Goal: Task Accomplishment & Management: Use online tool/utility

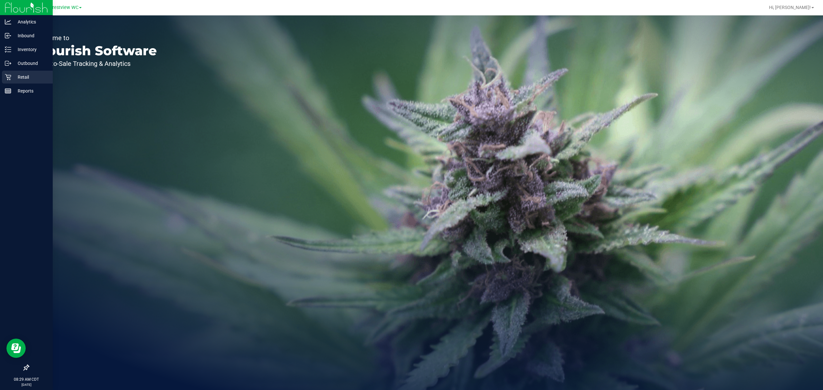
click at [9, 73] on div "Retail" at bounding box center [27, 77] width 51 height 13
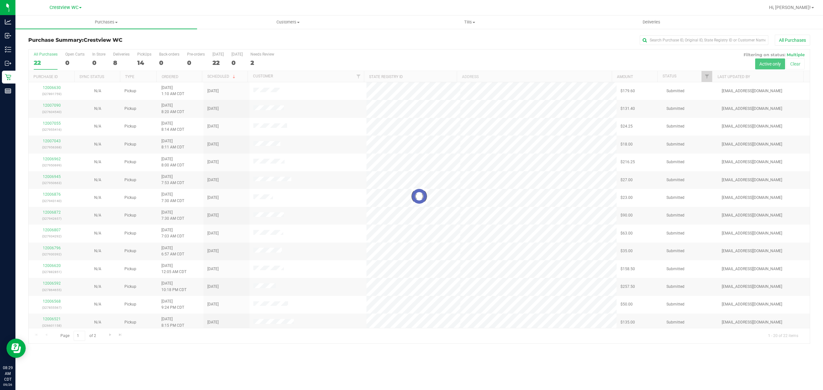
click at [140, 58] on div at bounding box center [419, 196] width 781 height 294
click at [144, 57] on label "PickUps 14" at bounding box center [144, 61] width 14 height 18
click at [0, 0] on input "PickUps 14" at bounding box center [0, 0] width 0 height 0
click at [191, 76] on th "Ordered" at bounding box center [179, 76] width 46 height 11
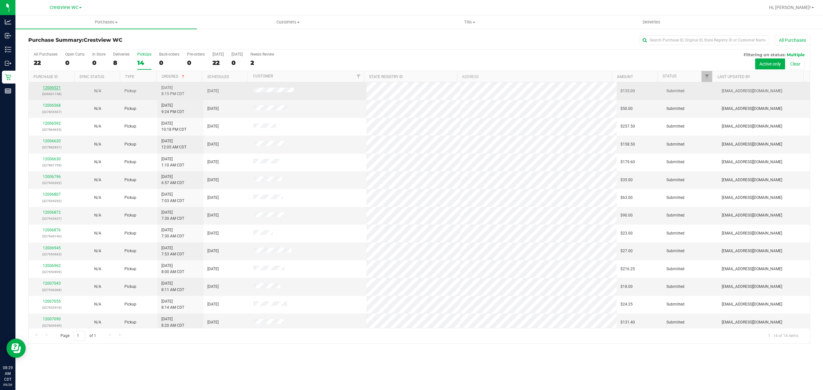
click at [58, 89] on link "12006521" at bounding box center [52, 87] width 18 height 4
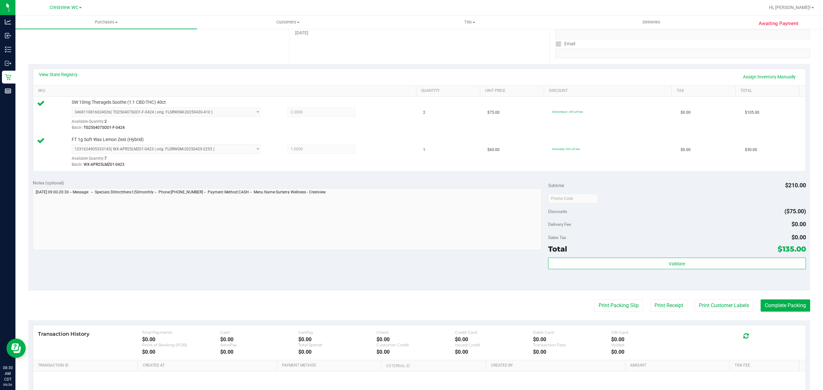
scroll to position [171, 0]
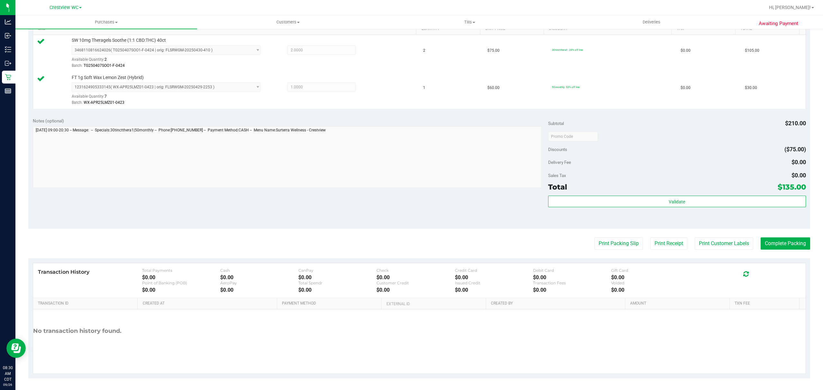
click at [583, 208] on div "Validate" at bounding box center [677, 210] width 258 height 29
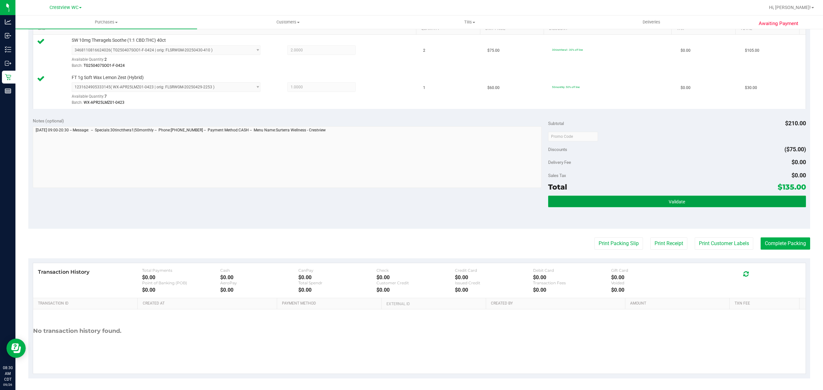
click at [587, 201] on button "Validate" at bounding box center [677, 202] width 258 height 12
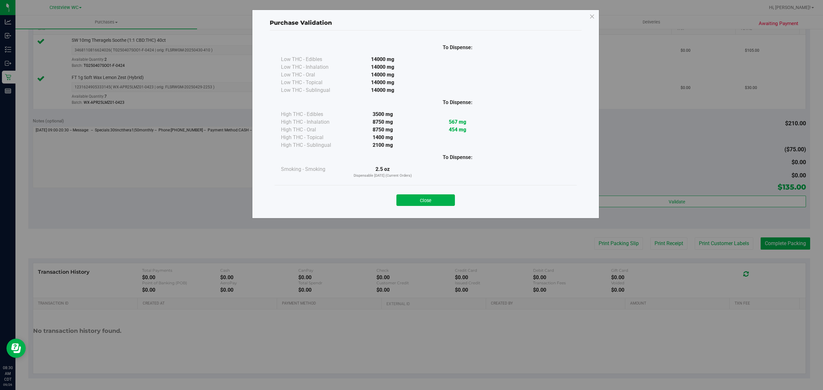
click at [445, 207] on div "Close" at bounding box center [425, 198] width 302 height 26
click at [457, 196] on div "Close" at bounding box center [425, 198] width 292 height 16
drag, startPoint x: 433, startPoint y: 197, endPoint x: 441, endPoint y: 196, distance: 8.1
click at [436, 196] on button "Close" at bounding box center [425, 200] width 58 height 12
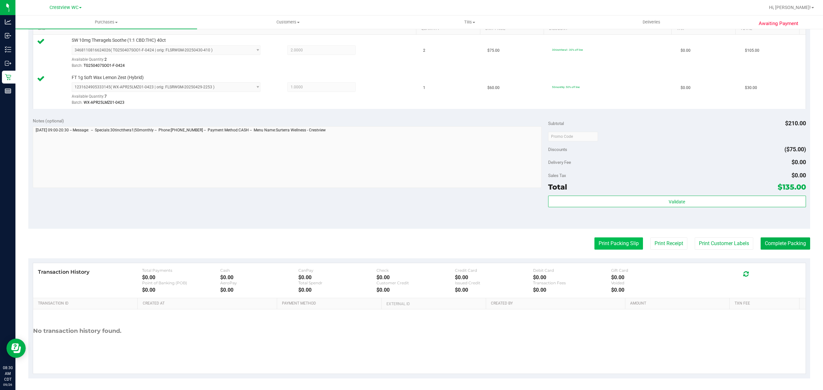
click at [610, 239] on button "Print Packing Slip" at bounding box center [618, 243] width 49 height 12
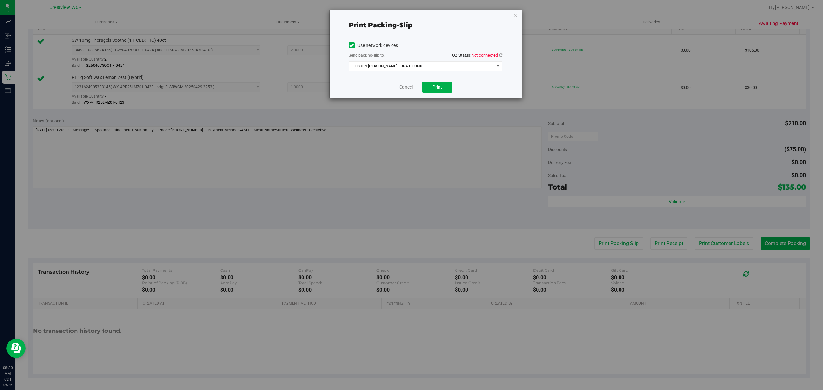
click at [497, 57] on span "Not connected" at bounding box center [484, 55] width 27 height 5
click at [499, 55] on icon at bounding box center [501, 55] width 4 height 4
click at [467, 63] on span "EPSON-[PERSON_NAME]-JURA-HOUND" at bounding box center [421, 66] width 145 height 9
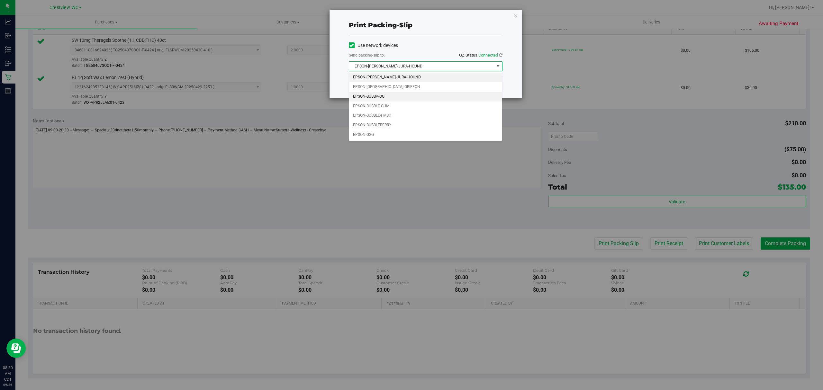
click at [369, 93] on li "EPSON-BUBBA-OG" at bounding box center [425, 97] width 153 height 10
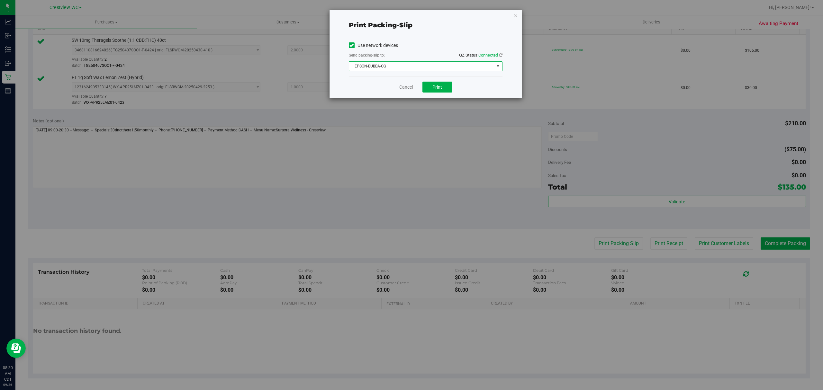
click at [385, 74] on div "Use network devices Send packing-slip to: QZ Status: Connected EPSON-BUBBA-OG C…" at bounding box center [426, 55] width 154 height 41
click at [387, 70] on span "EPSON-BUBBA-OG" at bounding box center [421, 66] width 145 height 9
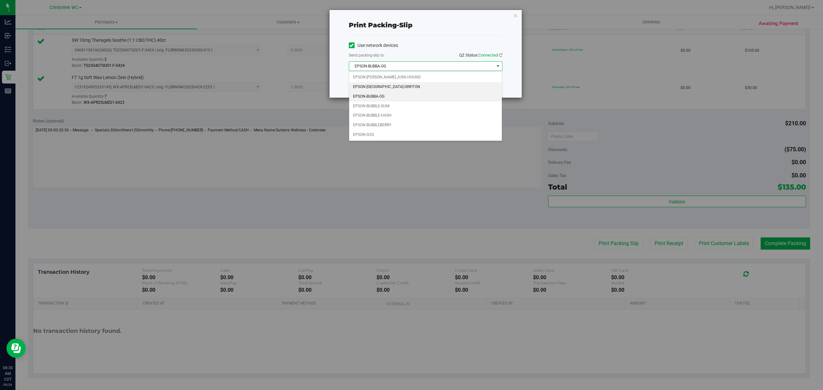
click at [380, 87] on li "EPSON-[GEOGRAPHIC_DATA]-GRIFFON" at bounding box center [425, 87] width 153 height 10
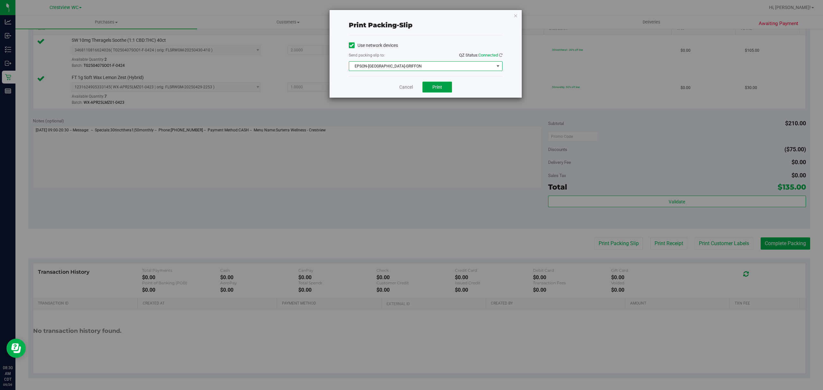
click at [439, 89] on span "Print" at bounding box center [437, 87] width 10 height 5
click at [404, 98] on div "Print packing-slip Use network devices Send packing-slip to: QZ Status: Connect…" at bounding box center [425, 54] width 193 height 88
click at [404, 86] on link "Cancel" at bounding box center [405, 87] width 13 height 7
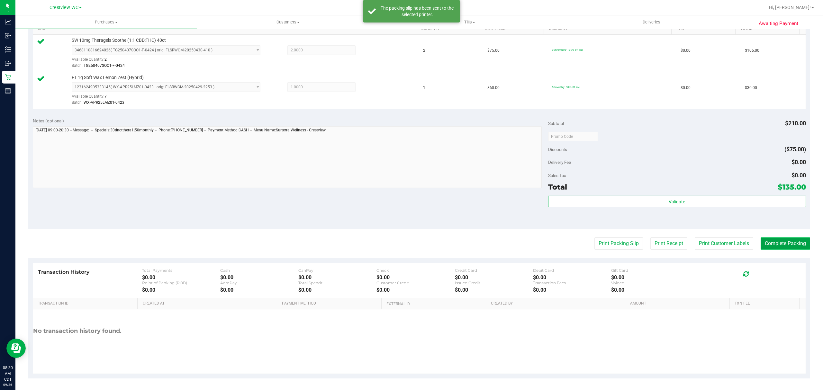
click at [780, 245] on button "Complete Packing" at bounding box center [784, 243] width 49 height 12
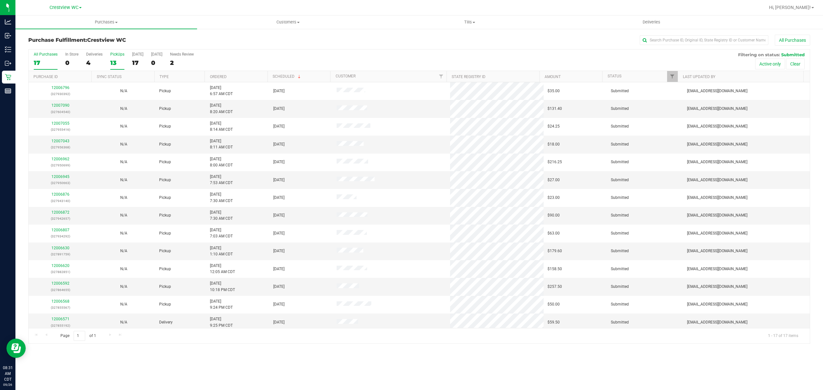
click at [117, 58] on label "PickUps 13" at bounding box center [117, 61] width 14 height 18
click at [0, 0] on input "PickUps 13" at bounding box center [0, 0] width 0 height 0
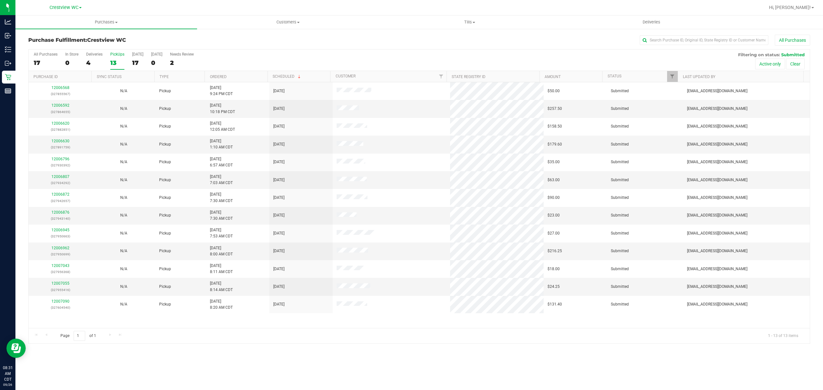
click at [228, 76] on th "Ordered" at bounding box center [235, 76] width 63 height 11
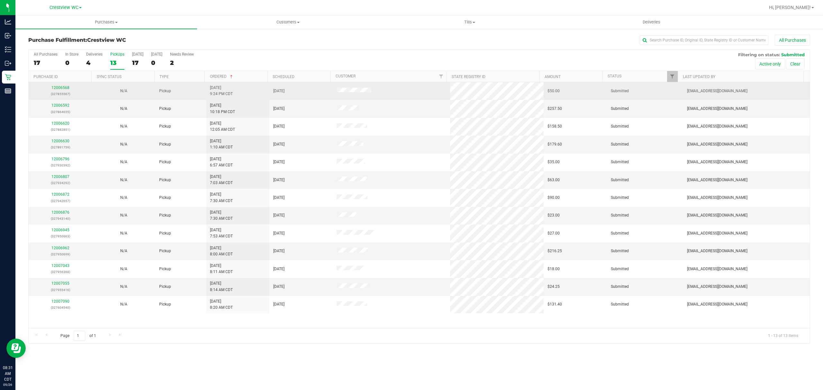
click at [65, 90] on div "12006568 (327855567)" at bounding box center [60, 91] width 56 height 12
click at [66, 90] on link "12006568" at bounding box center [60, 87] width 18 height 4
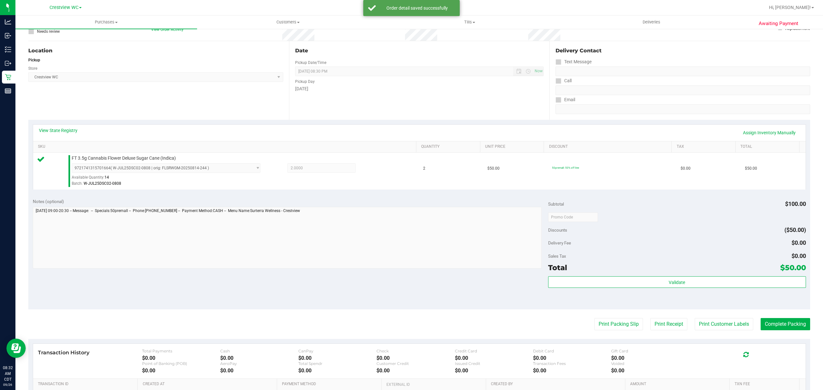
scroll to position [129, 0]
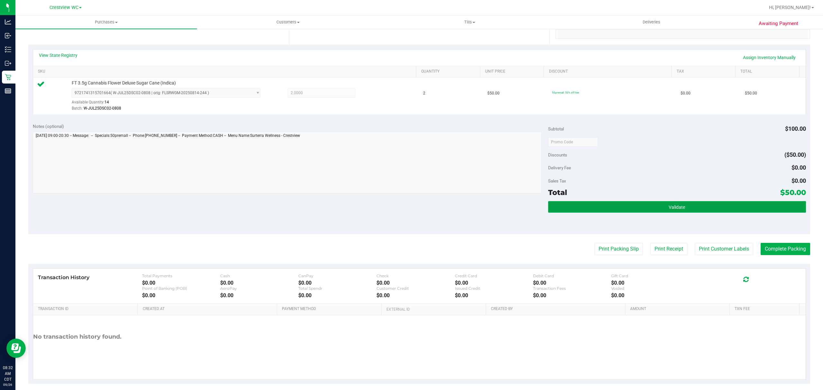
click at [662, 210] on button "Validate" at bounding box center [677, 207] width 258 height 12
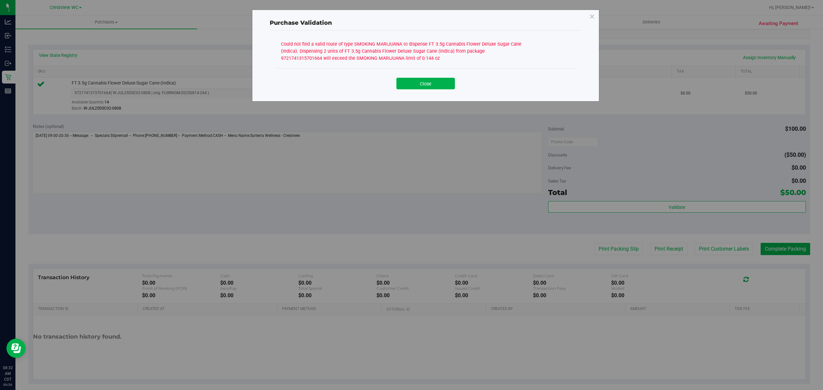
click at [416, 91] on div "Close" at bounding box center [425, 81] width 302 height 26
click at [411, 89] on button "Close" at bounding box center [425, 84] width 58 height 12
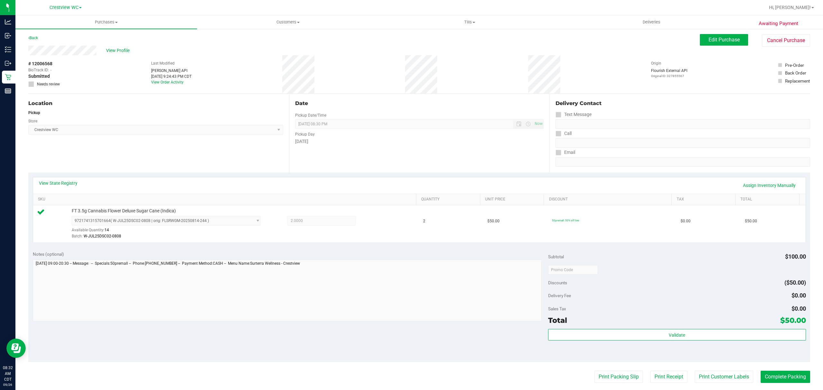
scroll to position [0, 0]
click at [69, 183] on link "View State Registry" at bounding box center [58, 184] width 39 height 6
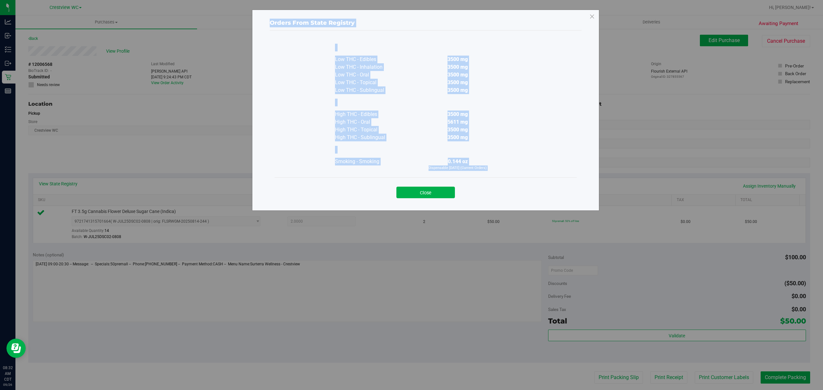
click at [494, 192] on div "Close" at bounding box center [425, 191] width 292 height 16
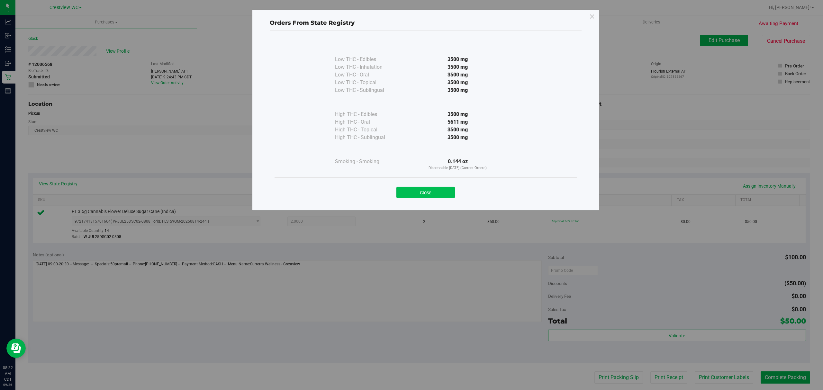
click at [448, 187] on button "Close" at bounding box center [425, 193] width 58 height 12
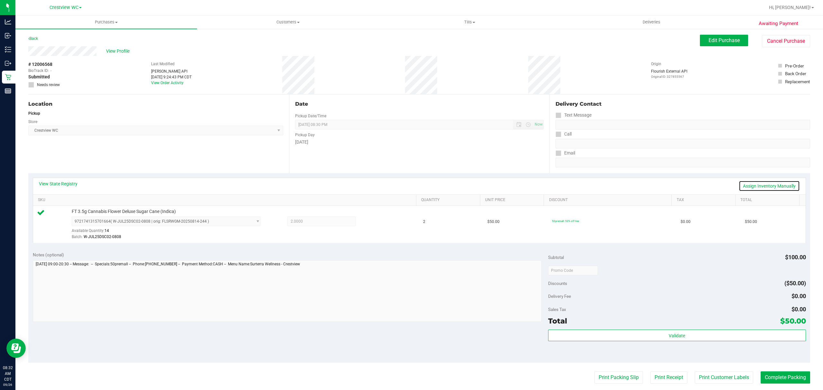
click at [745, 187] on link "Assign Inventory Manually" at bounding box center [768, 186] width 61 height 11
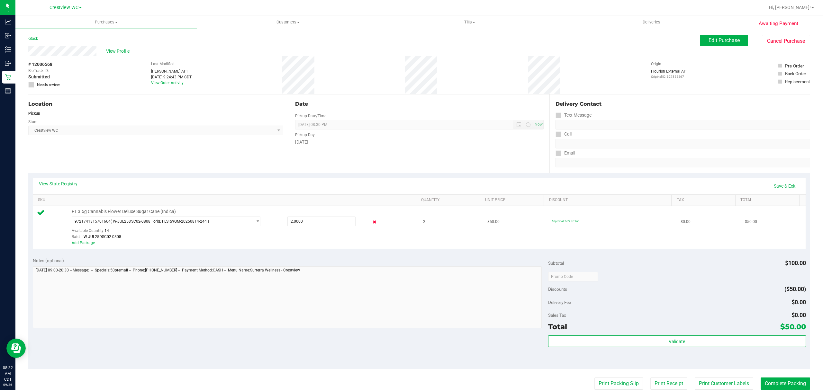
click at [371, 222] on icon at bounding box center [374, 222] width 7 height 7
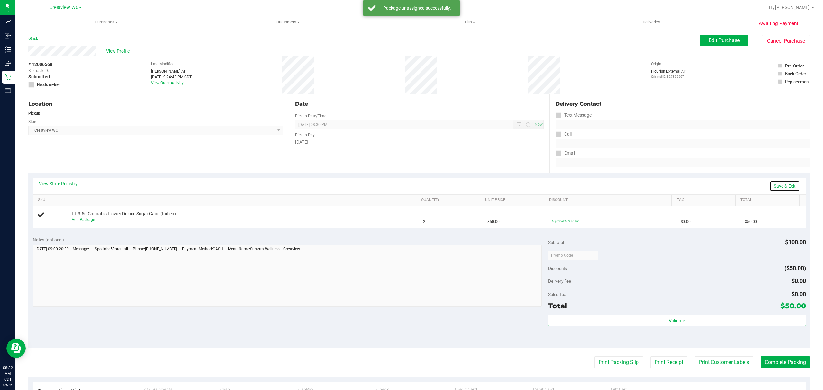
click at [769, 187] on link "Save & Exit" at bounding box center [784, 186] width 30 height 11
click at [721, 37] on button "Edit Purchase" at bounding box center [724, 41] width 48 height 12
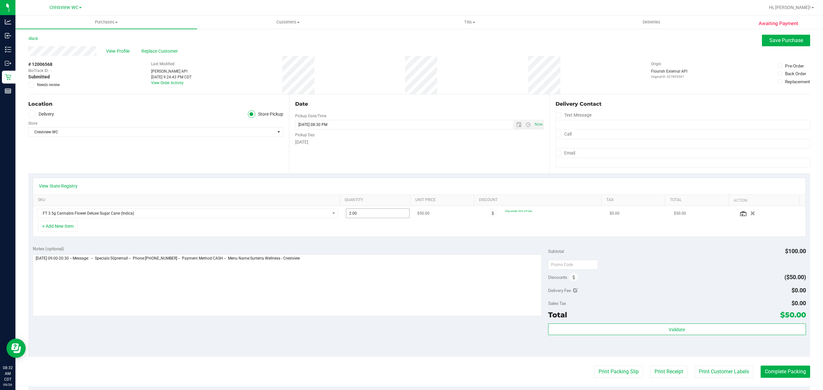
click at [371, 216] on span "2.00 2" at bounding box center [378, 214] width 64 height 10
click at [0, 0] on input "2" at bounding box center [0, 0] width 0 height 0
type input "1"
type input "1.00"
click at [377, 240] on div "View State Registry SKU Quantity Unit Price Discount Tax Total Action FT 3.5g C…" at bounding box center [419, 207] width 782 height 68
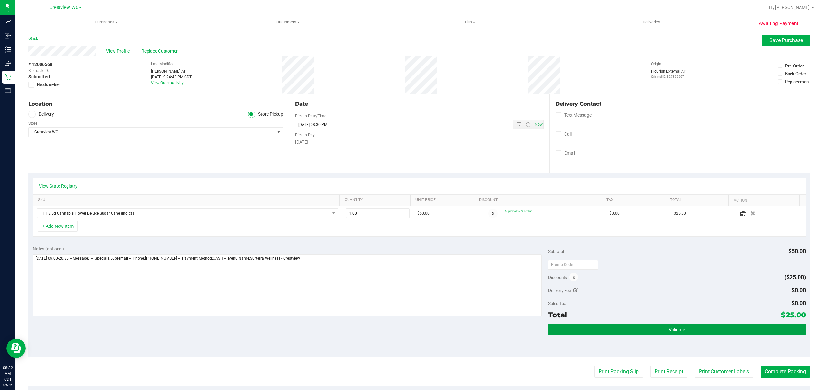
click at [693, 330] on button "Validate" at bounding box center [677, 330] width 258 height 12
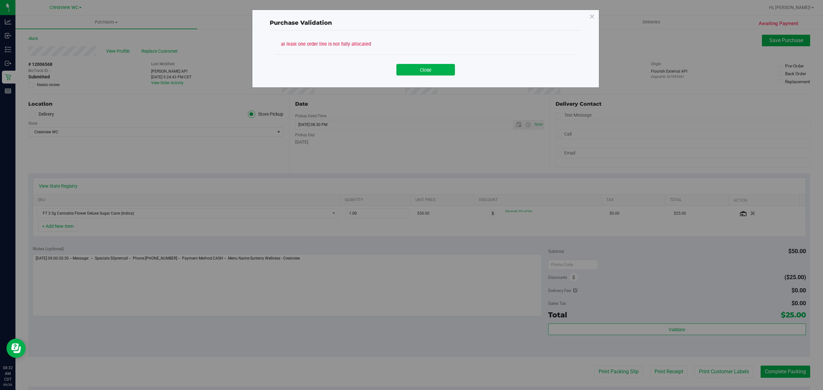
click at [452, 76] on div "Close" at bounding box center [425, 67] width 302 height 26
click at [449, 73] on button "Close" at bounding box center [425, 70] width 58 height 12
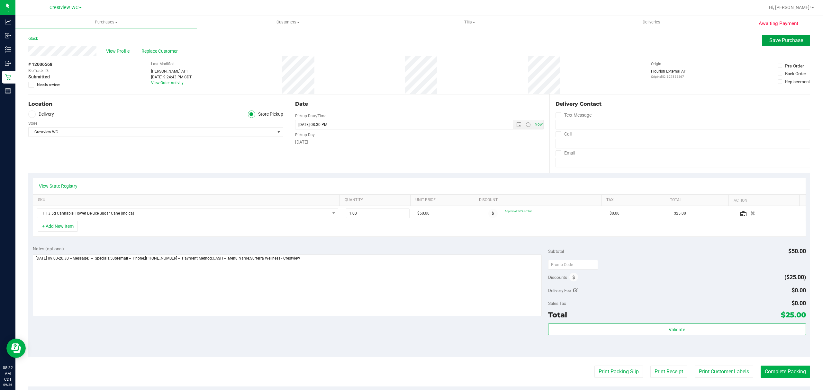
click at [781, 44] on button "Save Purchase" at bounding box center [786, 41] width 48 height 12
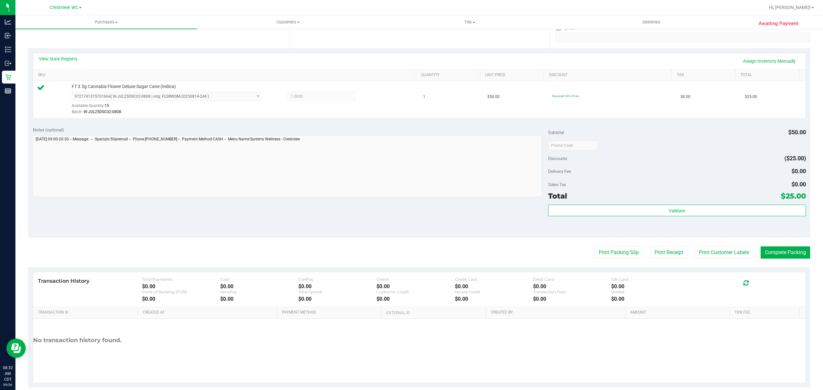
scroll to position [136, 0]
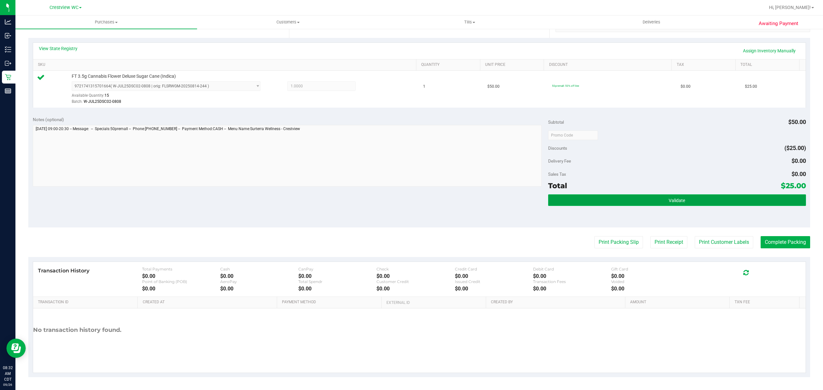
click at [688, 204] on button "Validate" at bounding box center [677, 200] width 258 height 12
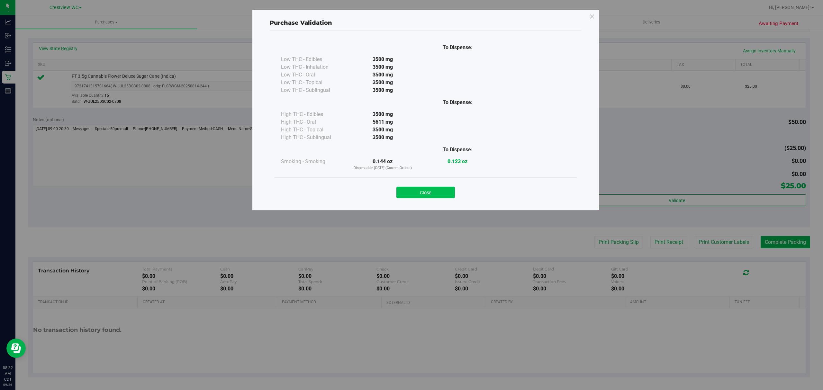
click at [448, 195] on button "Close" at bounding box center [425, 193] width 58 height 12
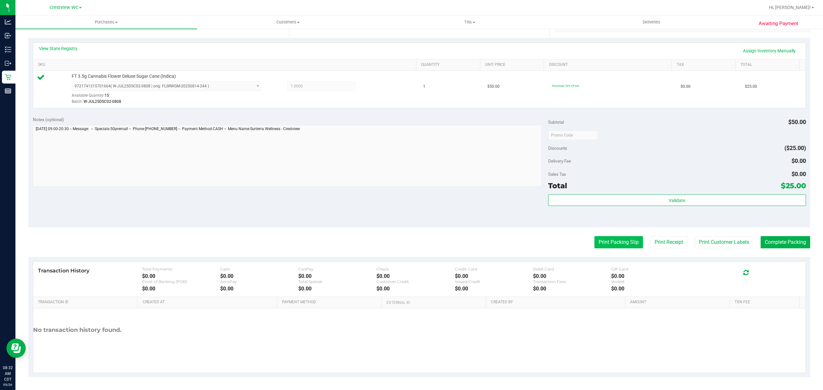
click at [614, 242] on button "Print Packing Slip" at bounding box center [618, 242] width 49 height 12
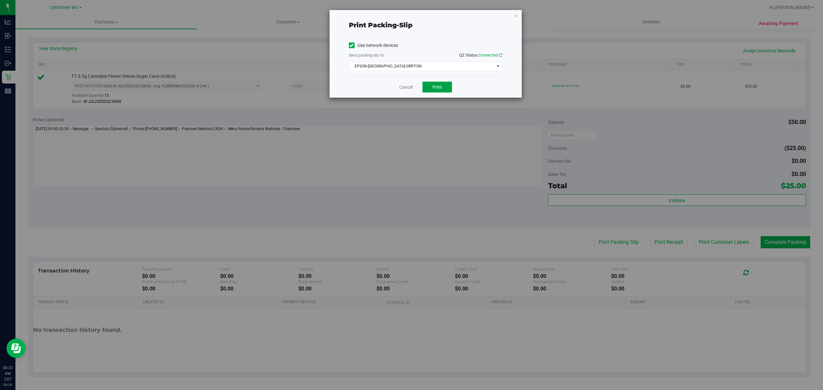
click at [441, 89] on span "Print" at bounding box center [437, 87] width 10 height 5
click at [404, 85] on link "Cancel" at bounding box center [405, 87] width 13 height 7
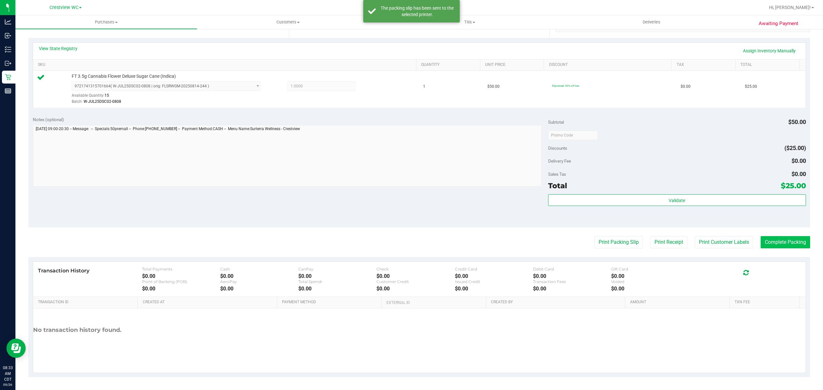
click at [787, 244] on button "Complete Packing" at bounding box center [784, 242] width 49 height 12
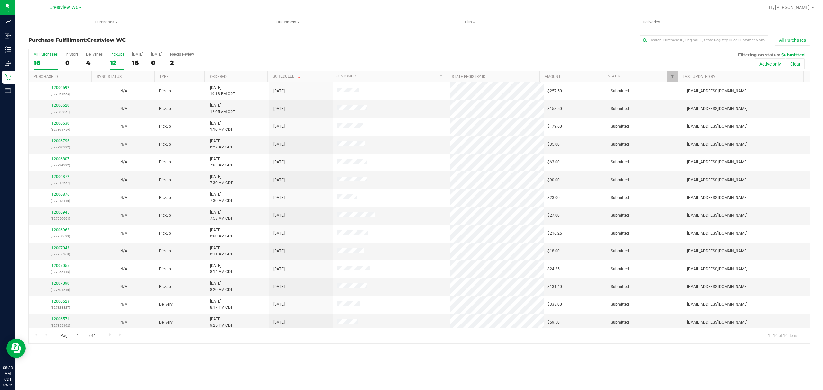
click at [118, 57] on div "PickUps" at bounding box center [117, 54] width 14 height 4
click at [0, 0] on input "PickUps 12" at bounding box center [0, 0] width 0 height 0
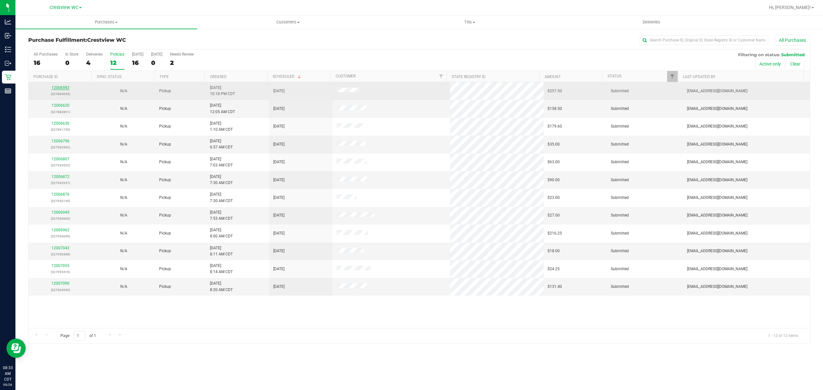
click at [60, 88] on link "12006592" at bounding box center [60, 87] width 18 height 4
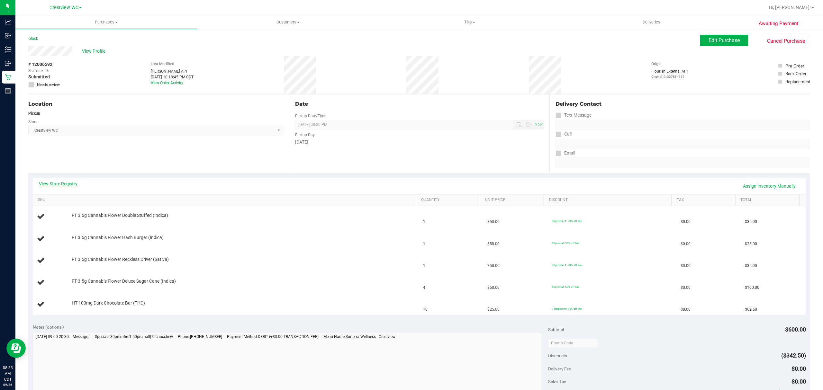
click at [73, 185] on link "View State Registry" at bounding box center [58, 184] width 39 height 6
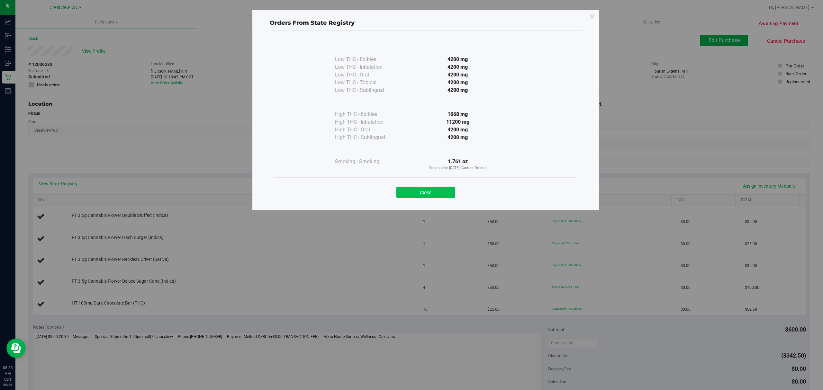
click at [413, 193] on button "Close" at bounding box center [425, 193] width 58 height 12
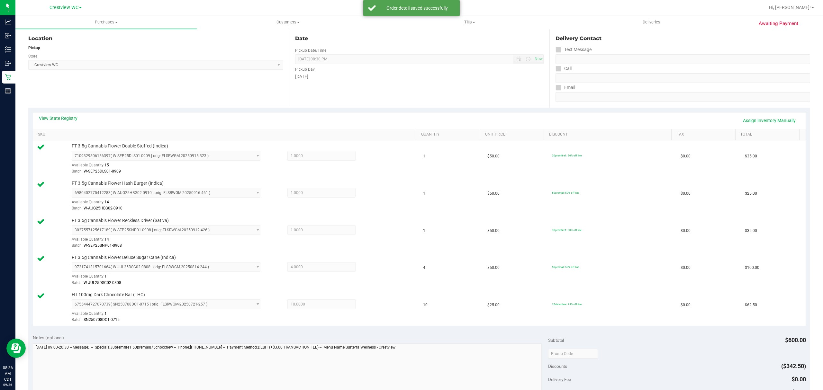
scroll to position [171, 0]
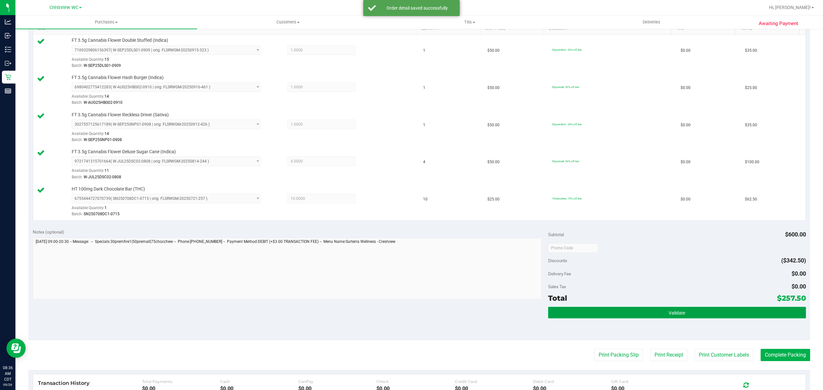
drag, startPoint x: 744, startPoint y: 318, endPoint x: 755, endPoint y: 311, distance: 13.1
click at [746, 318] on button "Validate" at bounding box center [677, 313] width 258 height 12
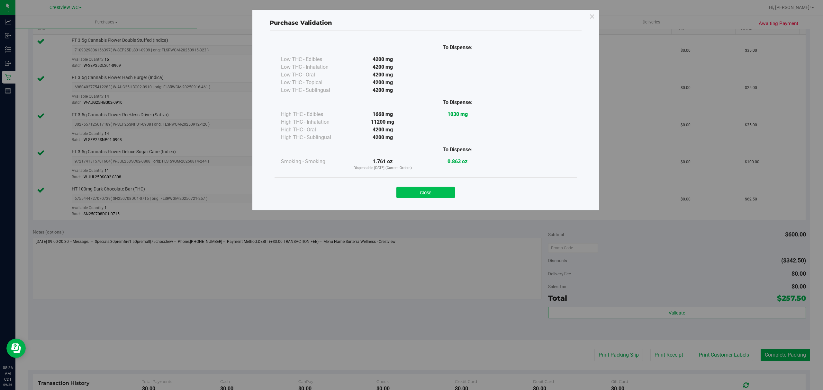
click at [449, 193] on button "Close" at bounding box center [425, 193] width 58 height 12
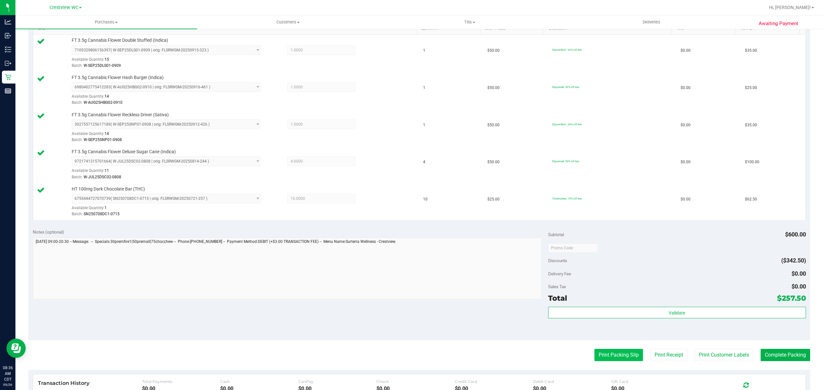
click at [601, 356] on button "Print Packing Slip" at bounding box center [618, 355] width 49 height 12
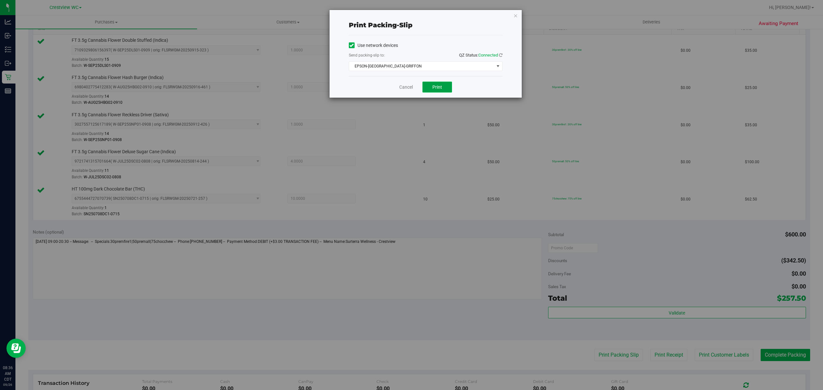
click at [436, 88] on span "Print" at bounding box center [437, 87] width 10 height 5
click at [409, 85] on link "Cancel" at bounding box center [405, 87] width 13 height 7
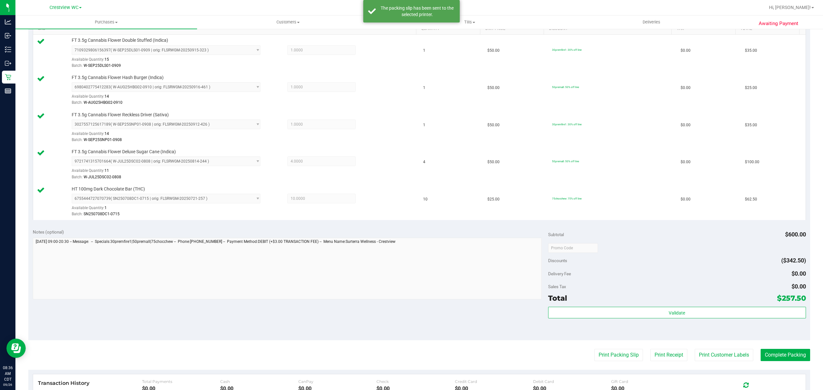
click at [792, 348] on purchase-details "Back Edit Purchase Cancel Purchase View Profile # 12006592 BioTrack ID: - Submi…" at bounding box center [419, 176] width 782 height 627
click at [792, 351] on button "Complete Packing" at bounding box center [784, 355] width 49 height 12
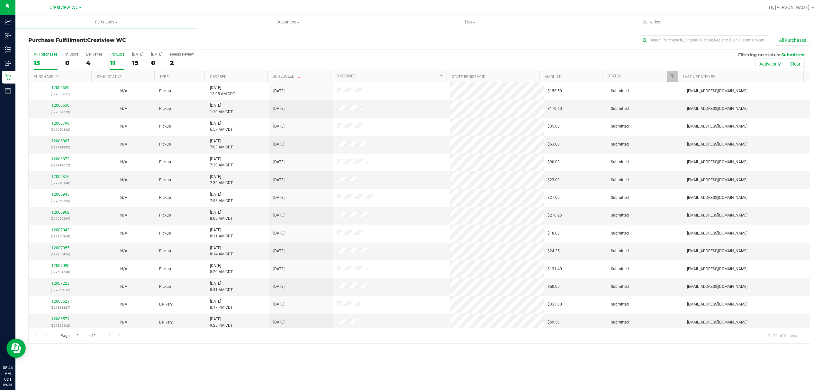
click at [121, 60] on div "11" at bounding box center [117, 62] width 14 height 7
click at [0, 0] on input "PickUps 11" at bounding box center [0, 0] width 0 height 0
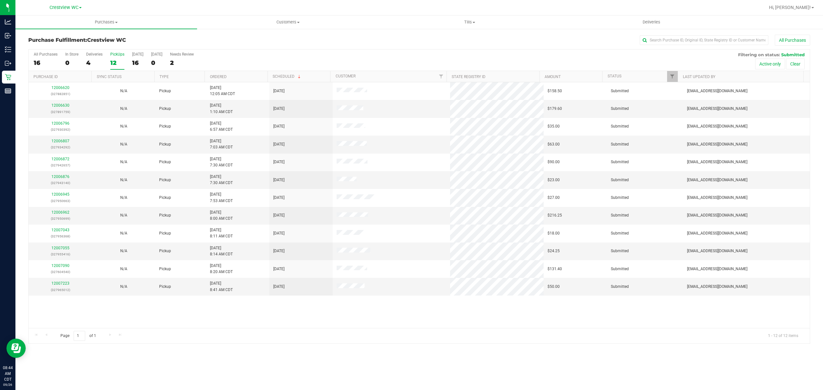
click at [247, 77] on th "Ordered" at bounding box center [235, 76] width 63 height 11
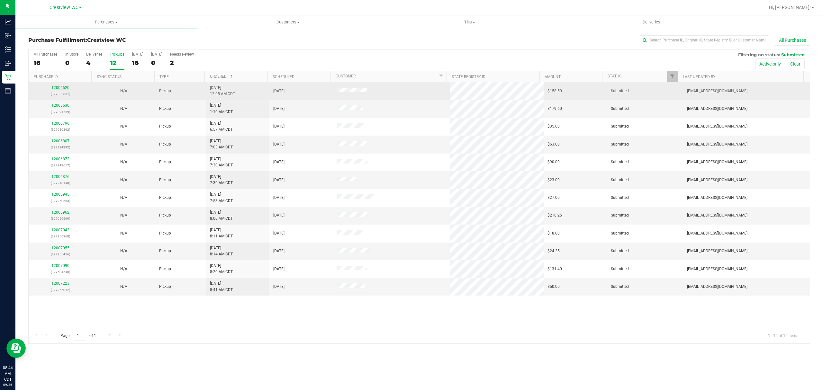
click at [64, 89] on link "12006620" at bounding box center [60, 87] width 18 height 4
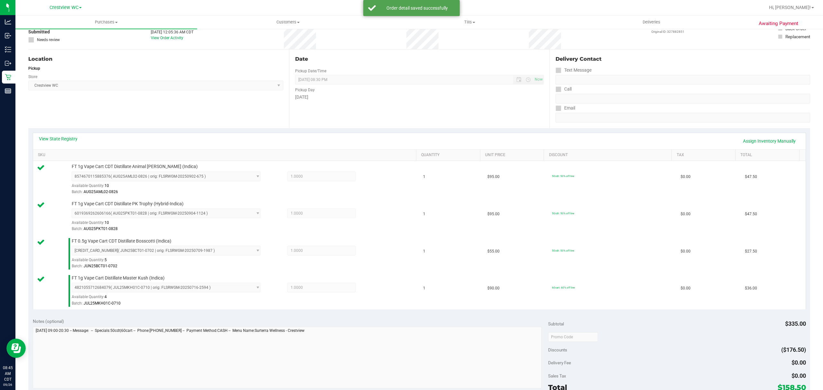
scroll to position [248, 0]
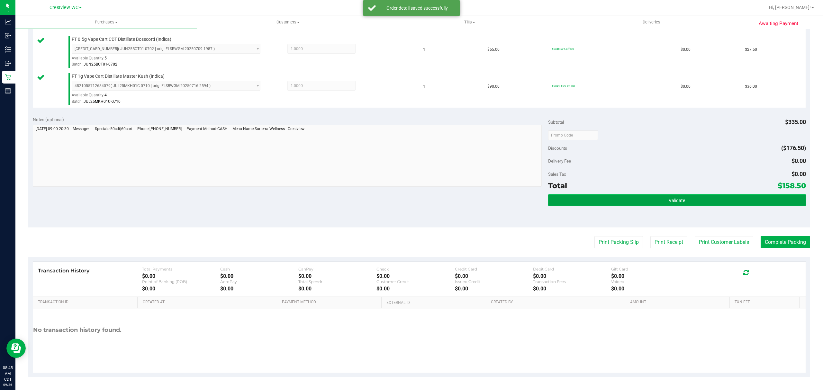
click at [745, 206] on button "Validate" at bounding box center [677, 200] width 258 height 12
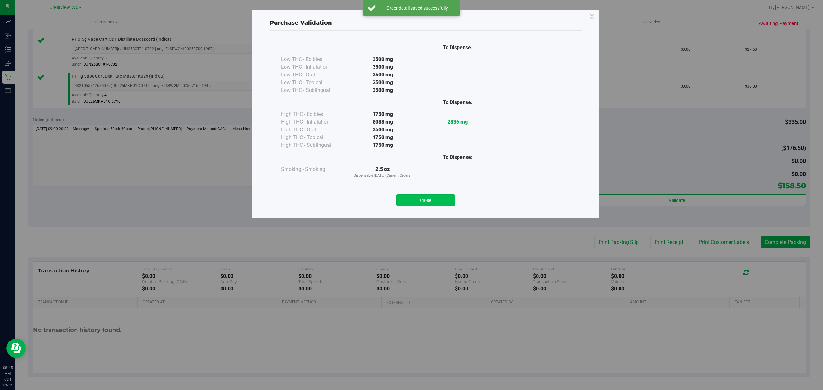
drag, startPoint x: 382, startPoint y: 199, endPoint x: 403, endPoint y: 198, distance: 20.6
click at [383, 198] on div "Close" at bounding box center [425, 198] width 292 height 16
click at [408, 199] on button "Close" at bounding box center [425, 200] width 58 height 12
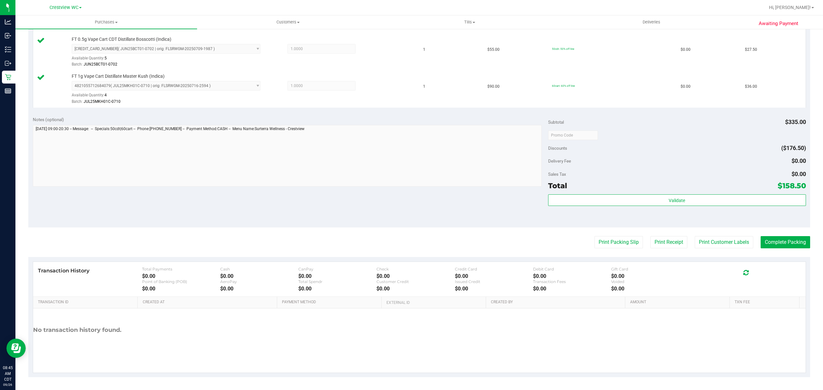
click at [586, 235] on purchase-details "Back Edit Purchase Cancel Purchase View Profile # 12006620 BioTrack ID: - Submi…" at bounding box center [419, 82] width 782 height 589
click at [594, 238] on button "Print Packing Slip" at bounding box center [618, 242] width 49 height 12
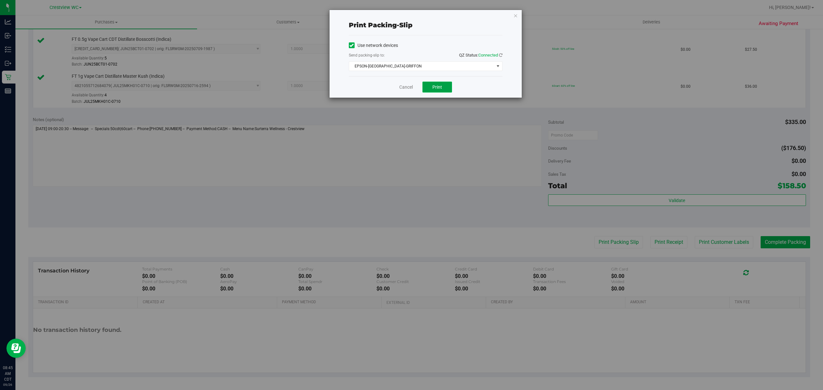
click at [425, 87] on button "Print" at bounding box center [437, 87] width 30 height 11
click at [410, 86] on link "Cancel" at bounding box center [405, 87] width 13 height 7
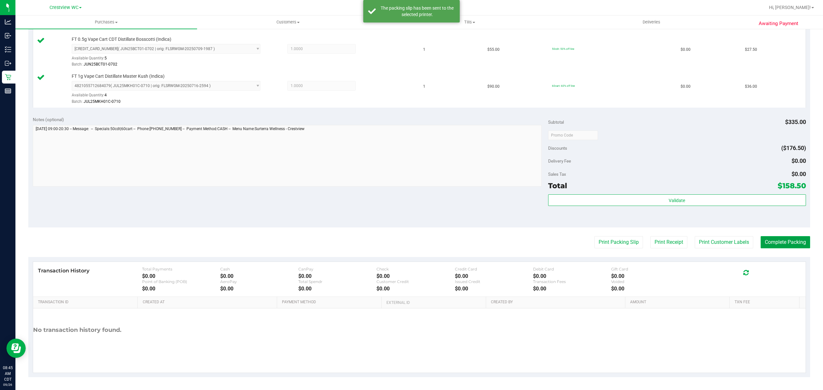
drag, startPoint x: 789, startPoint y: 239, endPoint x: 795, endPoint y: 233, distance: 8.6
click at [789, 239] on button "Complete Packing" at bounding box center [784, 242] width 49 height 12
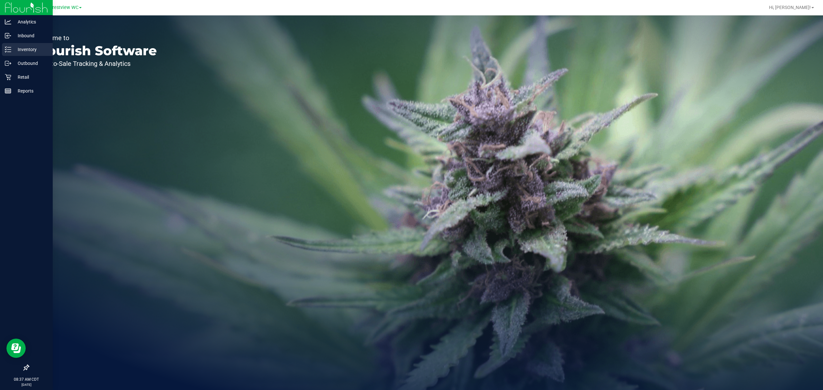
click at [7, 53] on div "Inventory" at bounding box center [27, 49] width 51 height 13
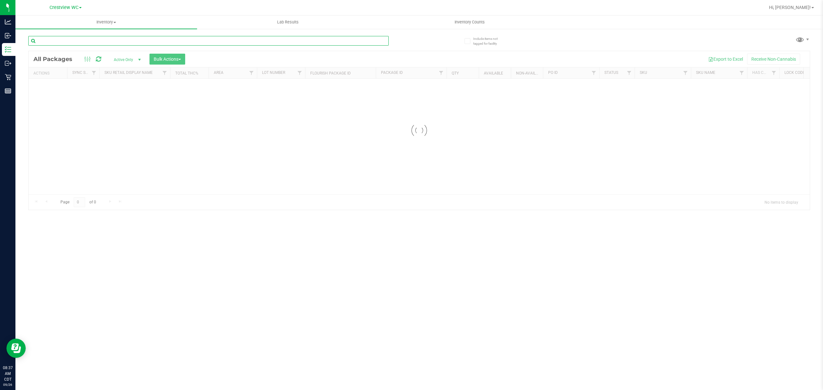
click at [82, 39] on input "text" at bounding box center [208, 41] width 360 height 10
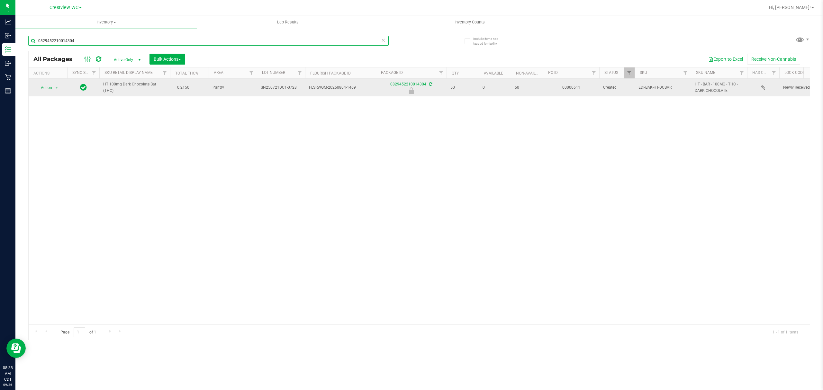
type input "0829452210014304"
click at [49, 88] on span "Action" at bounding box center [43, 87] width 17 height 9
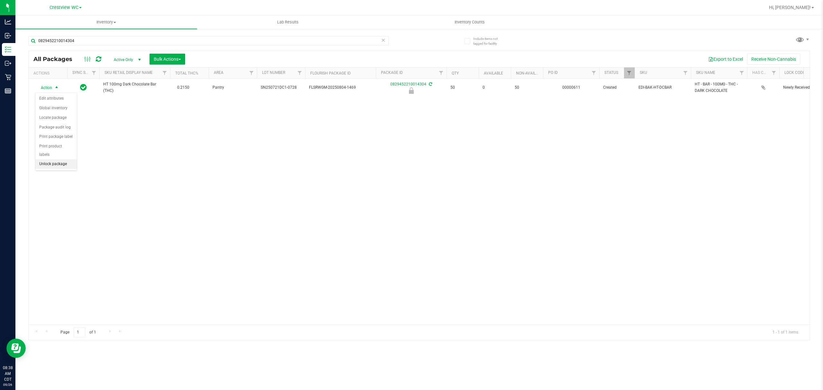
click at [58, 166] on li "Unlock package" at bounding box center [55, 164] width 41 height 10
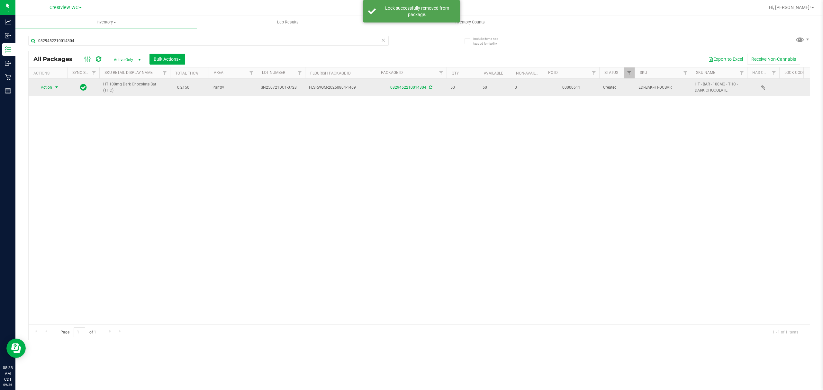
click at [51, 91] on span "Action" at bounding box center [43, 87] width 17 height 9
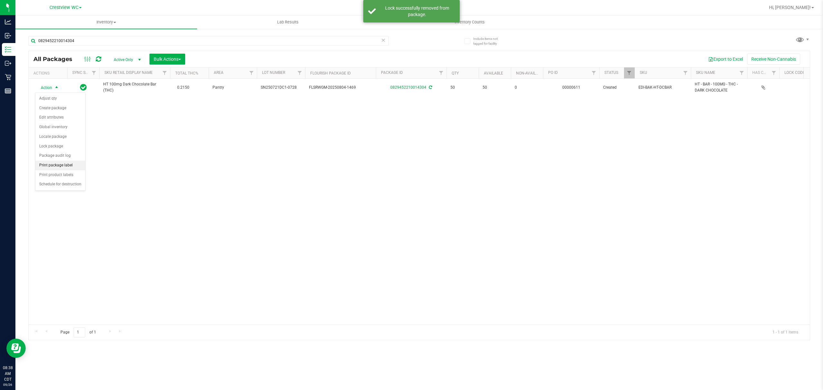
click at [53, 170] on li "Print package label" at bounding box center [60, 166] width 50 height 10
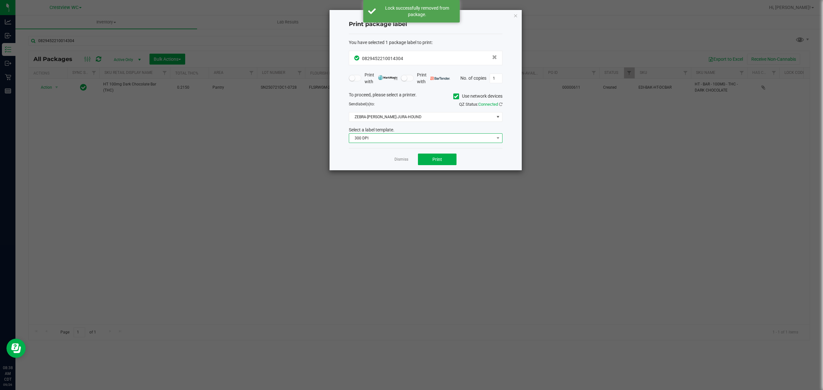
click at [422, 141] on span "300 DPI" at bounding box center [421, 138] width 145 height 9
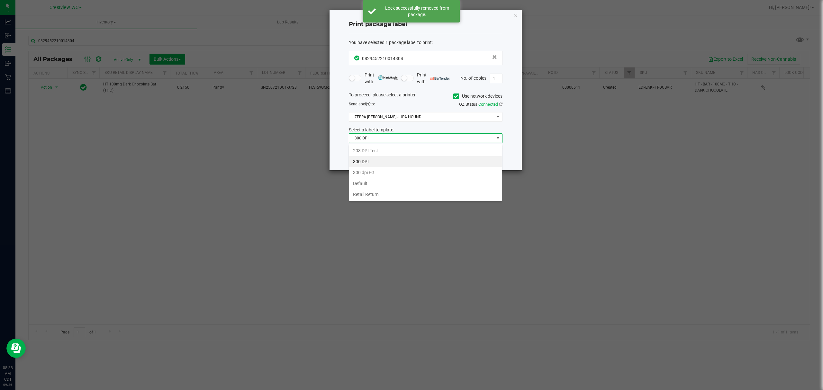
scroll to position [10, 153]
click at [407, 149] on li "203 DPI Test" at bounding box center [425, 150] width 153 height 11
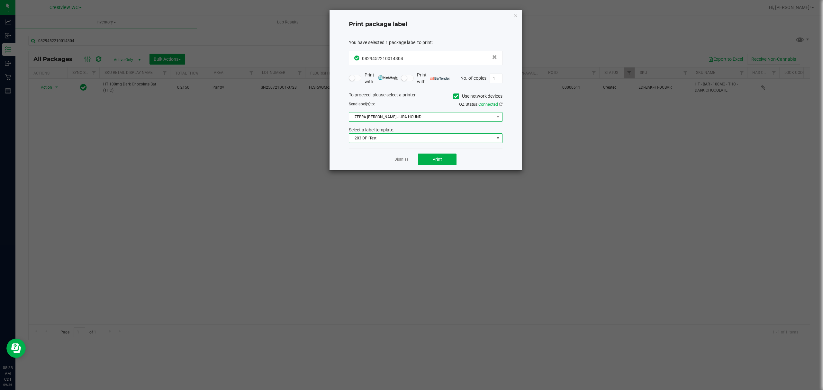
click at [445, 119] on span "ZEBRA-BRUNO-JURA-HOUND" at bounding box center [421, 116] width 145 height 9
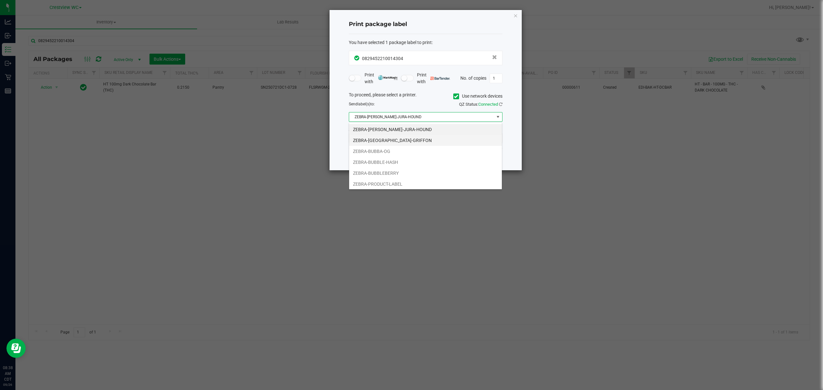
click at [380, 138] on li "ZEBRA-BRUSSELS-GRIFFON" at bounding box center [425, 140] width 153 height 11
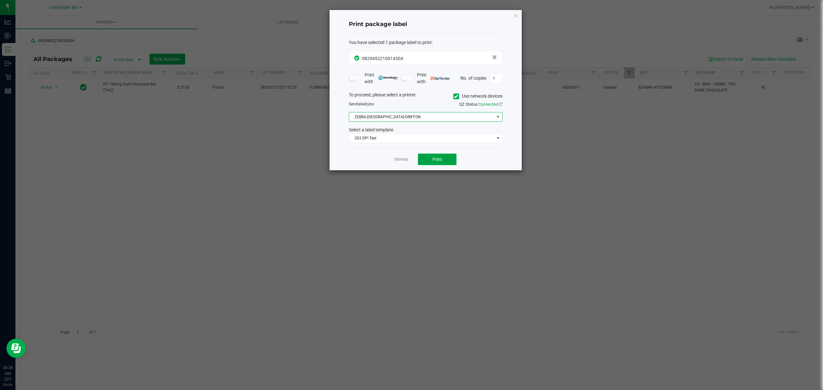
click at [440, 159] on span "Print" at bounding box center [437, 159] width 10 height 5
click at [449, 165] on button "Print" at bounding box center [437, 160] width 39 height 12
click at [386, 170] on div "Dismiss Print" at bounding box center [426, 159] width 154 height 22
click at [403, 160] on link "Dismiss" at bounding box center [401, 159] width 14 height 5
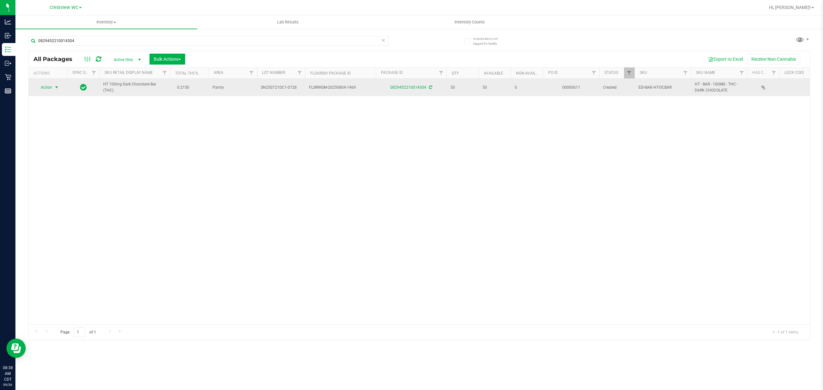
click at [55, 91] on span "select" at bounding box center [57, 87] width 8 height 9
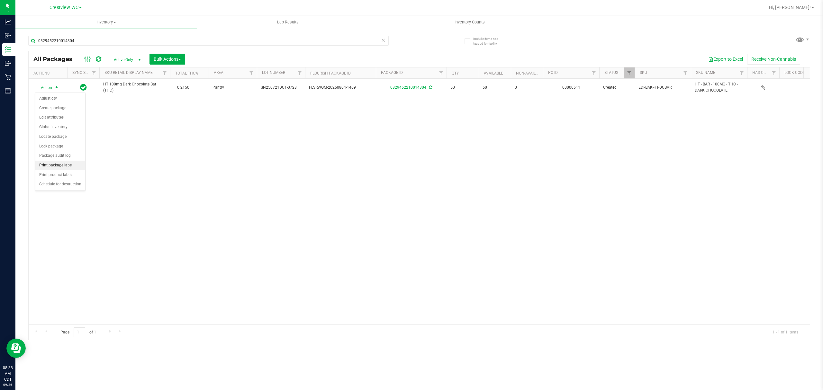
click at [62, 170] on li "Print package label" at bounding box center [60, 166] width 50 height 10
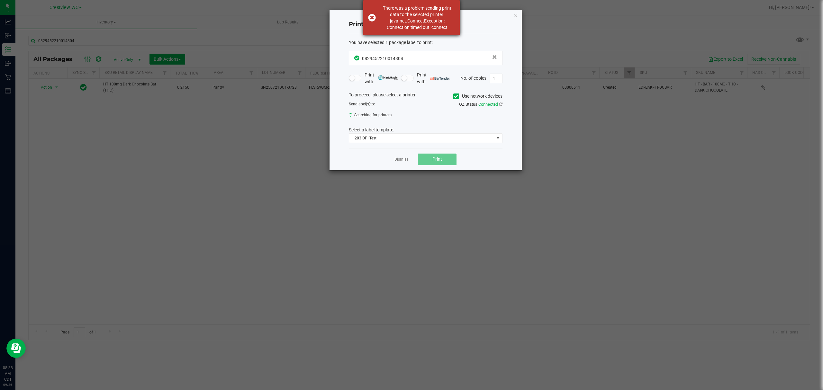
click at [451, 19] on div "There was a problem sending print data to the selected printer: java.net.Connec…" at bounding box center [417, 18] width 76 height 26
click at [514, 15] on icon "button" at bounding box center [515, 16] width 4 height 8
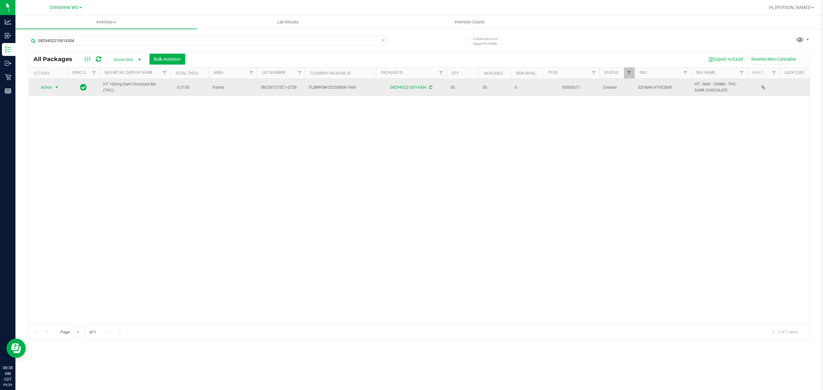
drag, startPoint x: 70, startPoint y: 94, endPoint x: 49, endPoint y: 92, distance: 21.0
click at [49, 92] on span "Action" at bounding box center [43, 87] width 17 height 9
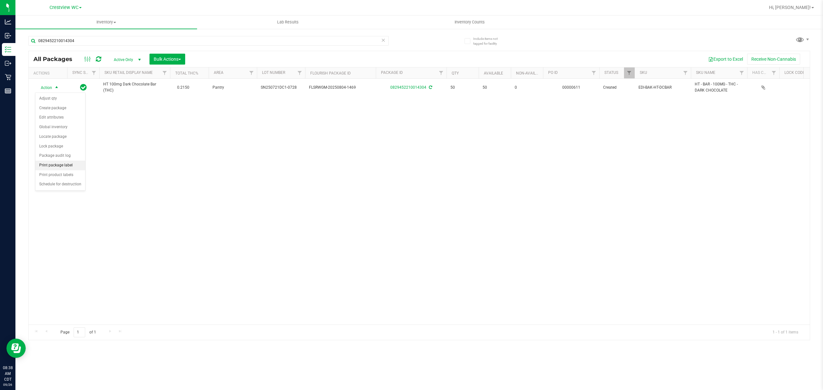
click at [57, 166] on li "Print package label" at bounding box center [60, 166] width 50 height 10
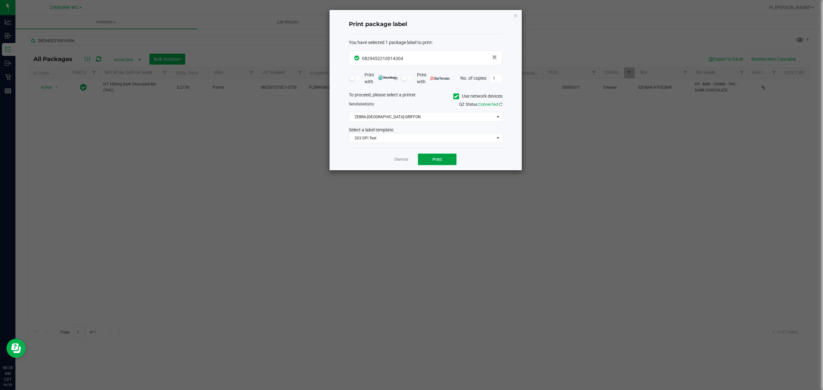
click at [437, 157] on span "Print" at bounding box center [437, 159] width 10 height 5
click at [393, 116] on span "ZEBRA-BRUSSELS-GRIFFON" at bounding box center [421, 116] width 145 height 9
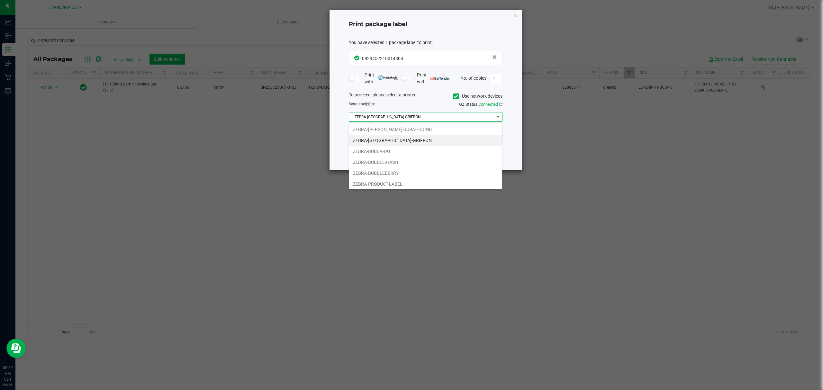
scroll to position [13, 0]
click at [370, 187] on li "ZERBA-BUBBLE-GUM" at bounding box center [425, 182] width 153 height 11
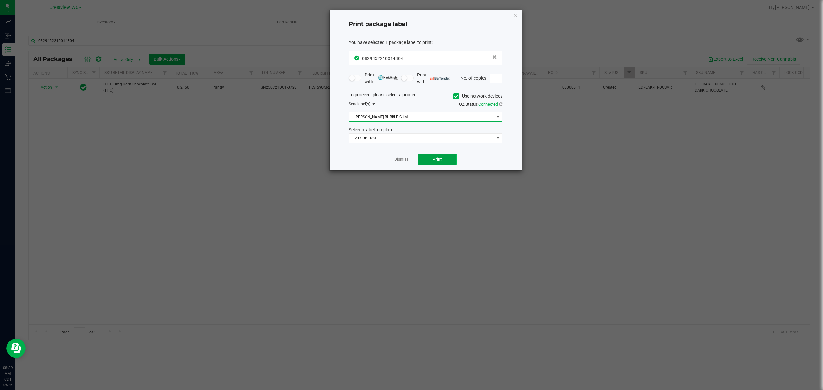
click at [446, 158] on button "Print" at bounding box center [437, 160] width 39 height 12
click at [427, 158] on button "Print" at bounding box center [437, 160] width 39 height 12
click at [413, 112] on span "ZERBA-BUBBLE-GUM" at bounding box center [421, 116] width 145 height 9
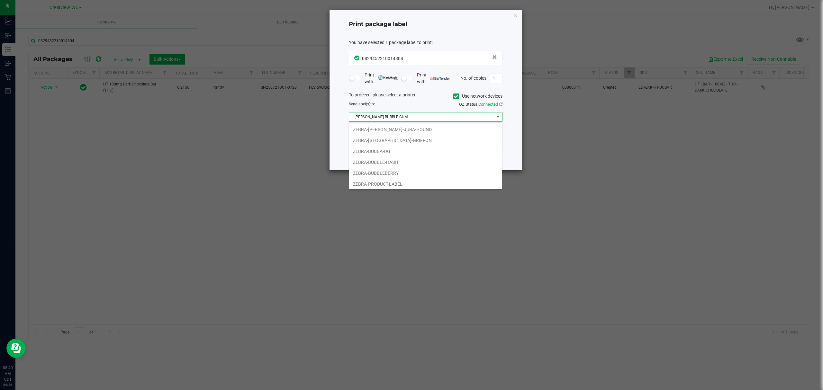
scroll to position [10, 153]
click at [378, 148] on li "ZEBRA-BUBBLE-HASH" at bounding box center [425, 150] width 153 height 11
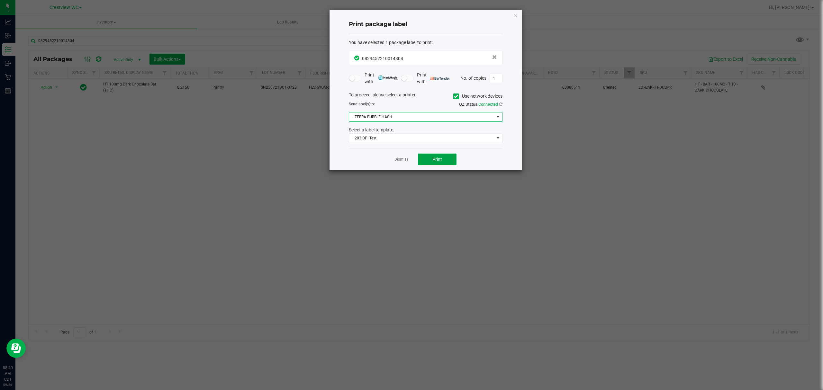
click at [437, 159] on span "Print" at bounding box center [437, 159] width 10 height 5
click at [393, 116] on span "ZEBRA-BUBBLE-HASH" at bounding box center [421, 116] width 145 height 9
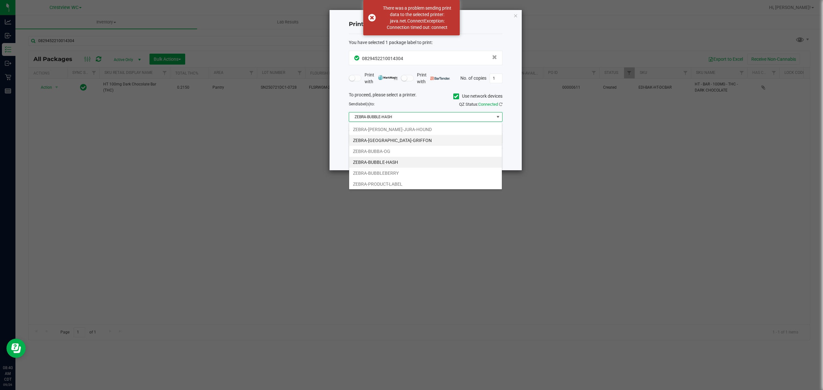
click at [395, 140] on li "ZEBRA-BRUSSELS-GRIFFON" at bounding box center [425, 140] width 153 height 11
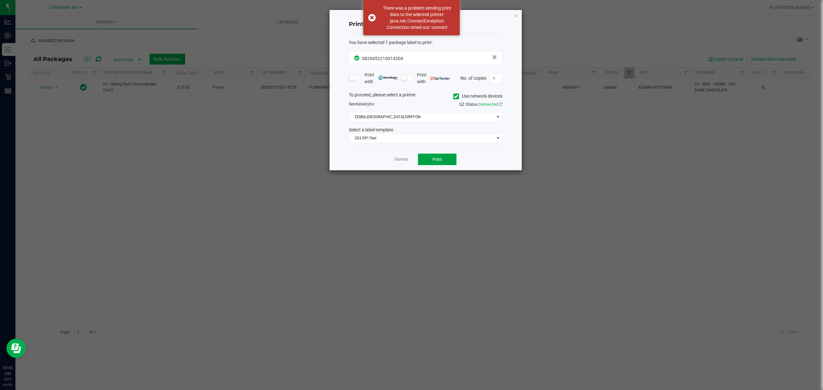
click at [445, 158] on button "Print" at bounding box center [437, 160] width 39 height 12
click at [404, 162] on link "Dismiss" at bounding box center [401, 159] width 14 height 5
